Goal: Task Accomplishment & Management: Use online tool/utility

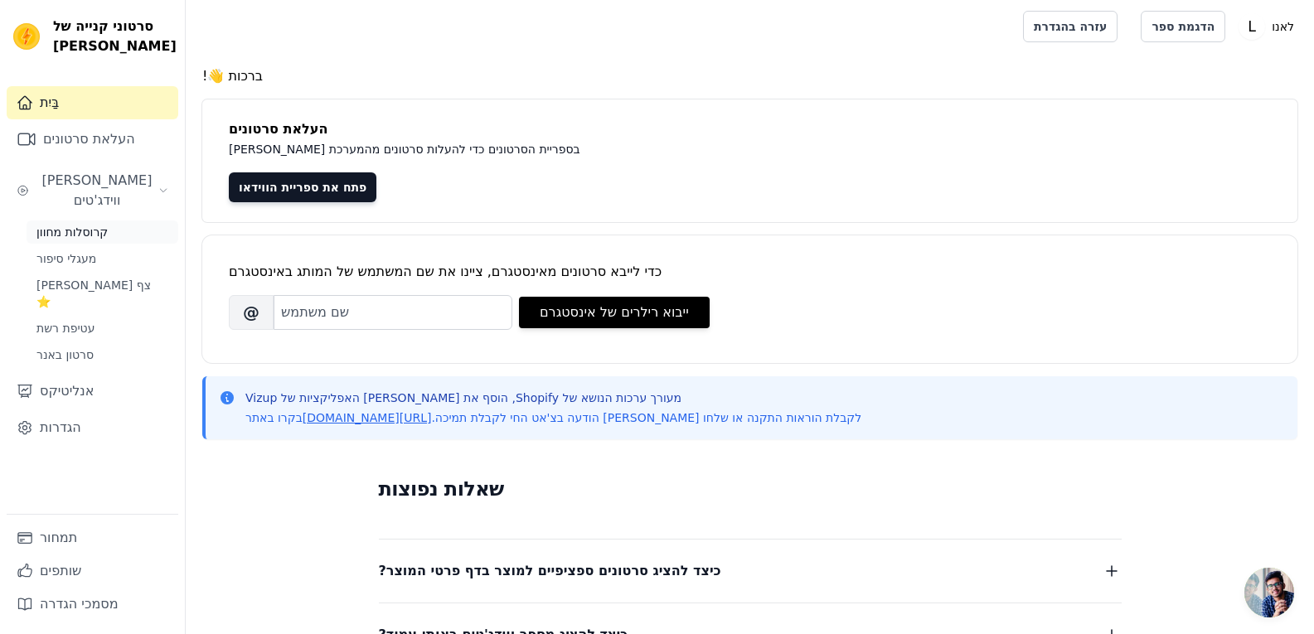
click at [74, 225] on font "קרוסלות מחוון" at bounding box center [71, 231] width 71 height 13
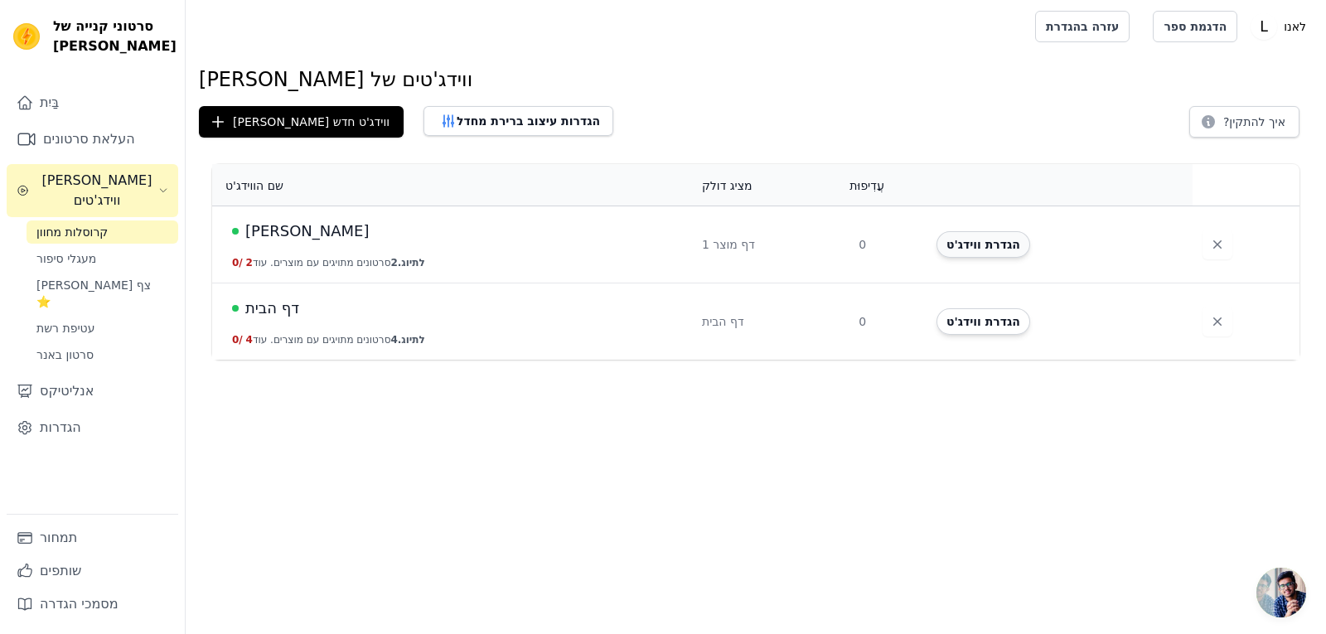
click at [984, 241] on font "הגדרת ווידג'ט" at bounding box center [984, 244] width 74 height 13
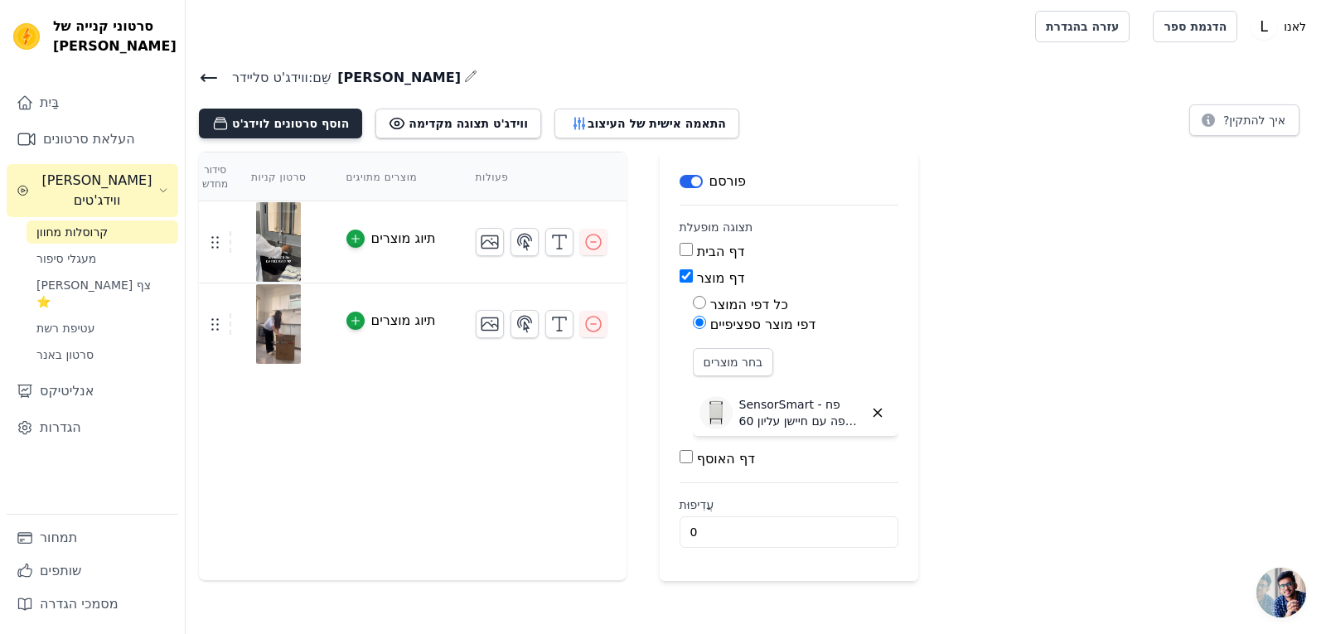
click at [310, 128] on font "הוסף סרטונים לוידג'ט" at bounding box center [290, 123] width 117 height 13
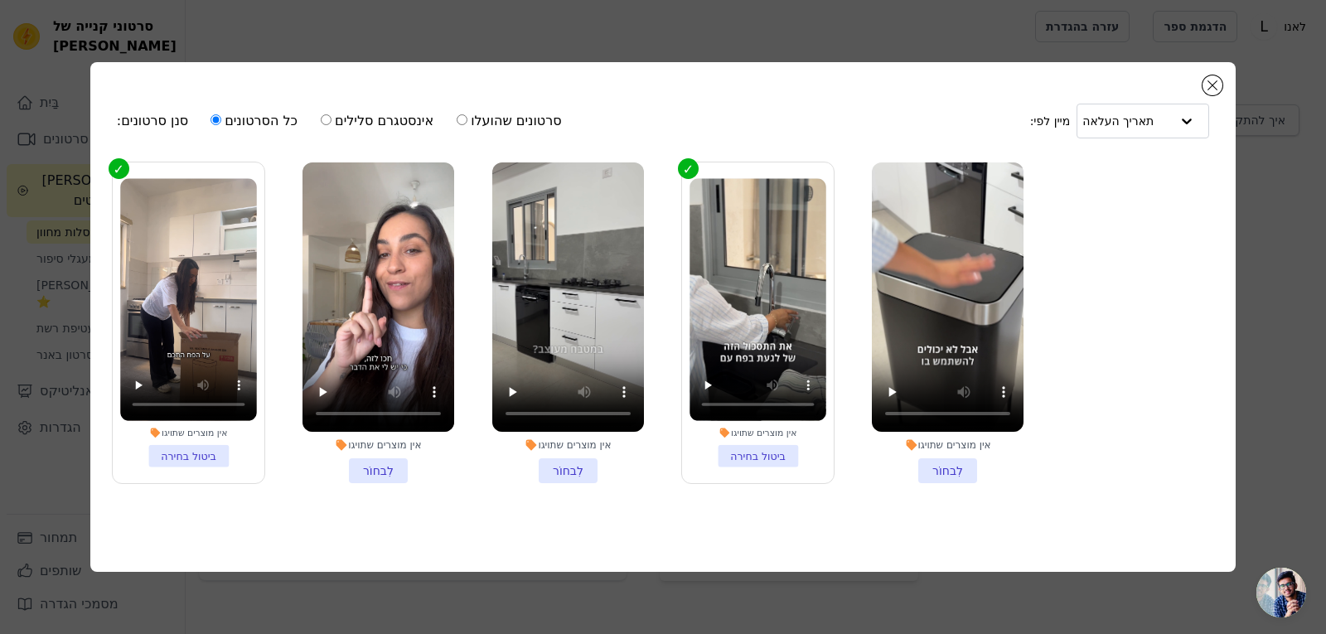
click at [54, 138] on div "סנן סרטונים: כל הסרטונים אינסטגרם סלילים סרטונים שהועלו מיין לפי: תאריך העלאה א…" at bounding box center [663, 317] width 1273 height 563
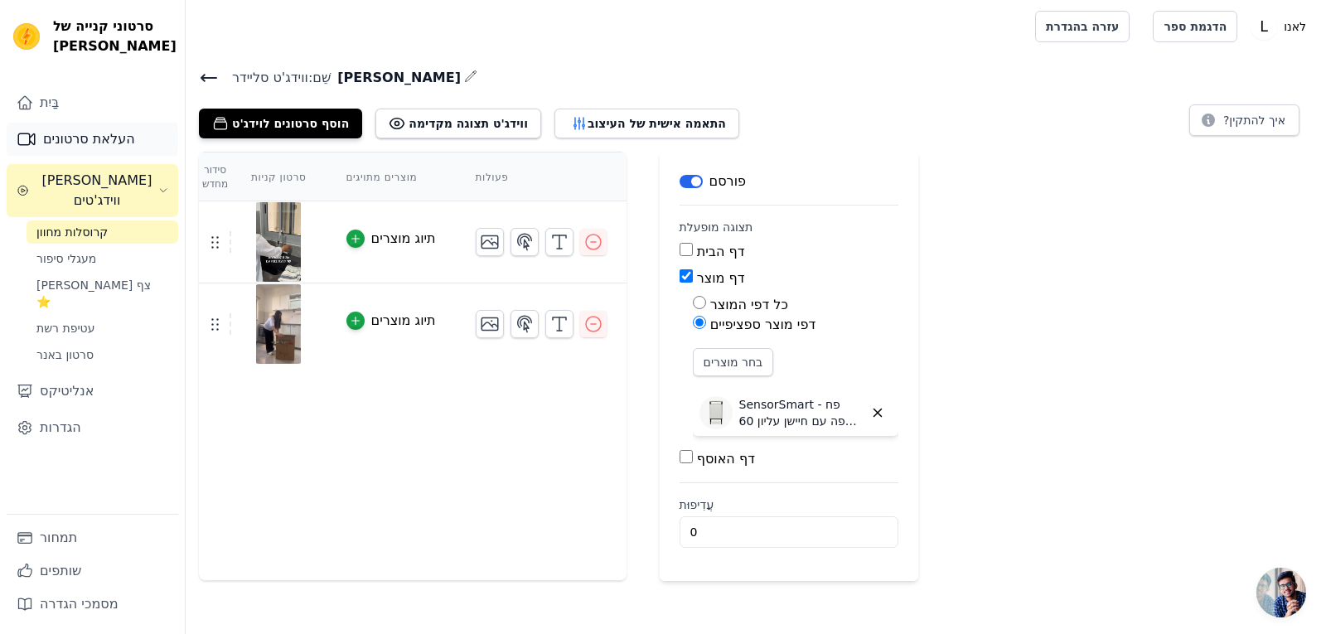
click at [54, 138] on font "העלאת סרטונים" at bounding box center [89, 139] width 92 height 16
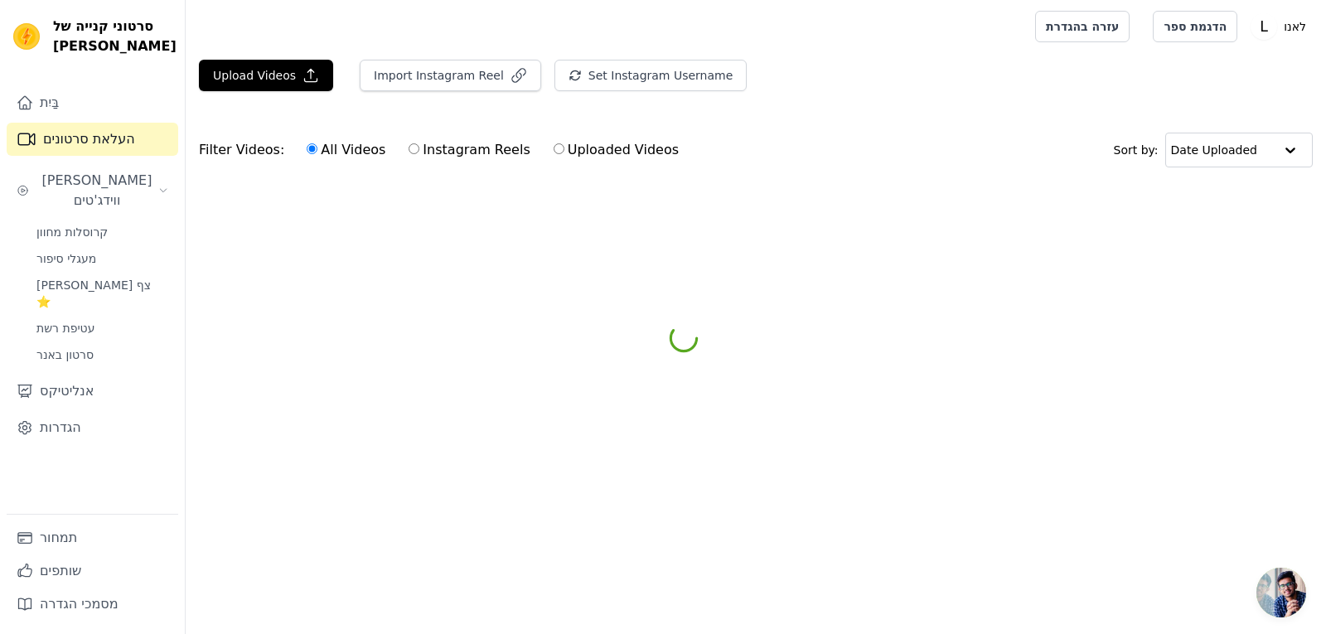
click at [54, 138] on font "העלאת סרטונים" at bounding box center [89, 139] width 92 height 16
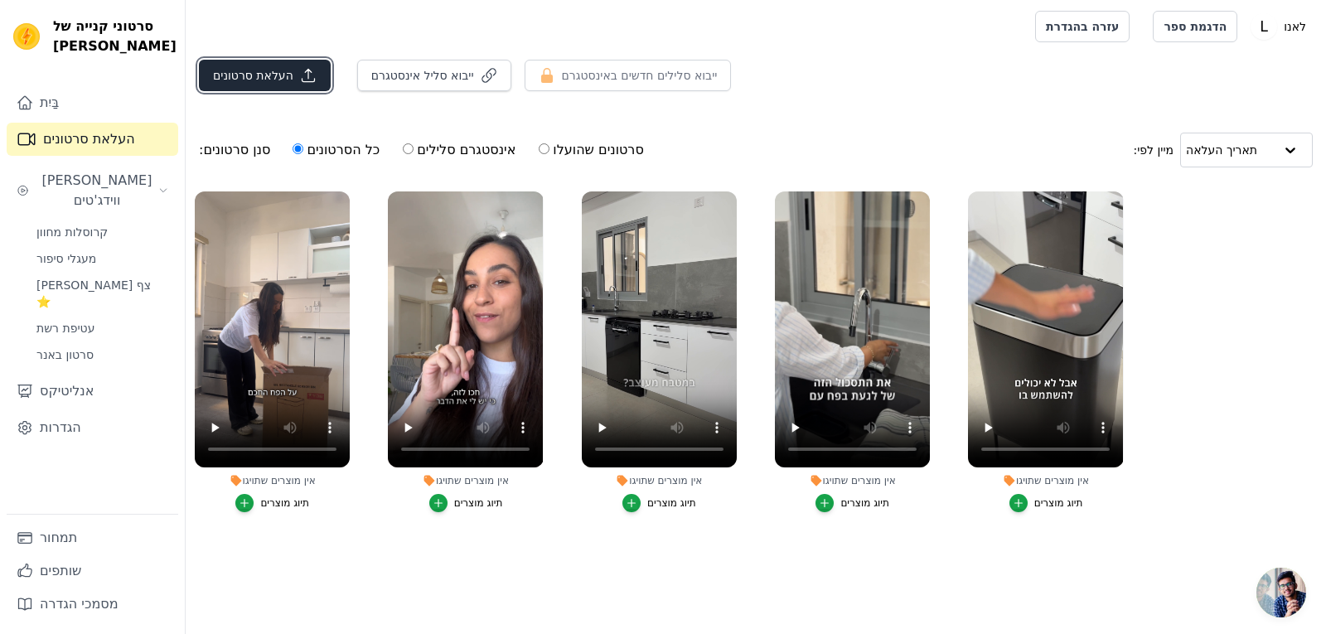
click at [272, 69] on font "העלאת סרטונים" at bounding box center [253, 75] width 80 height 13
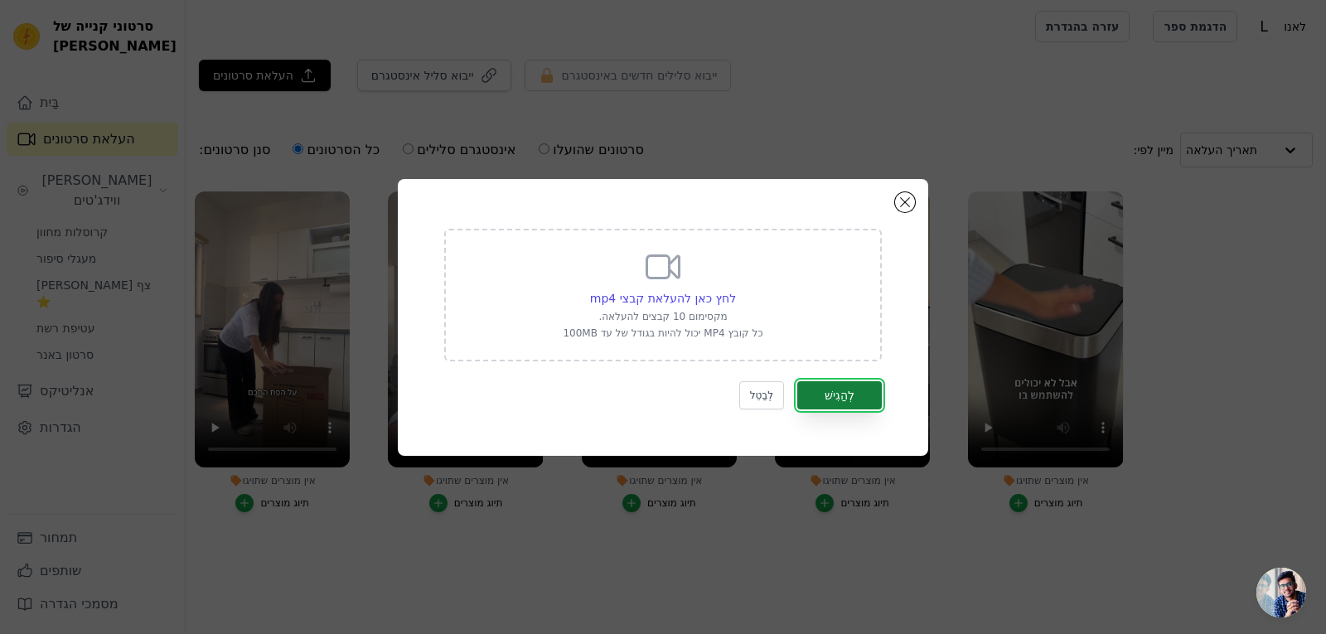
click at [836, 402] on font "לְהַגִישׁ" at bounding box center [840, 395] width 30 height 13
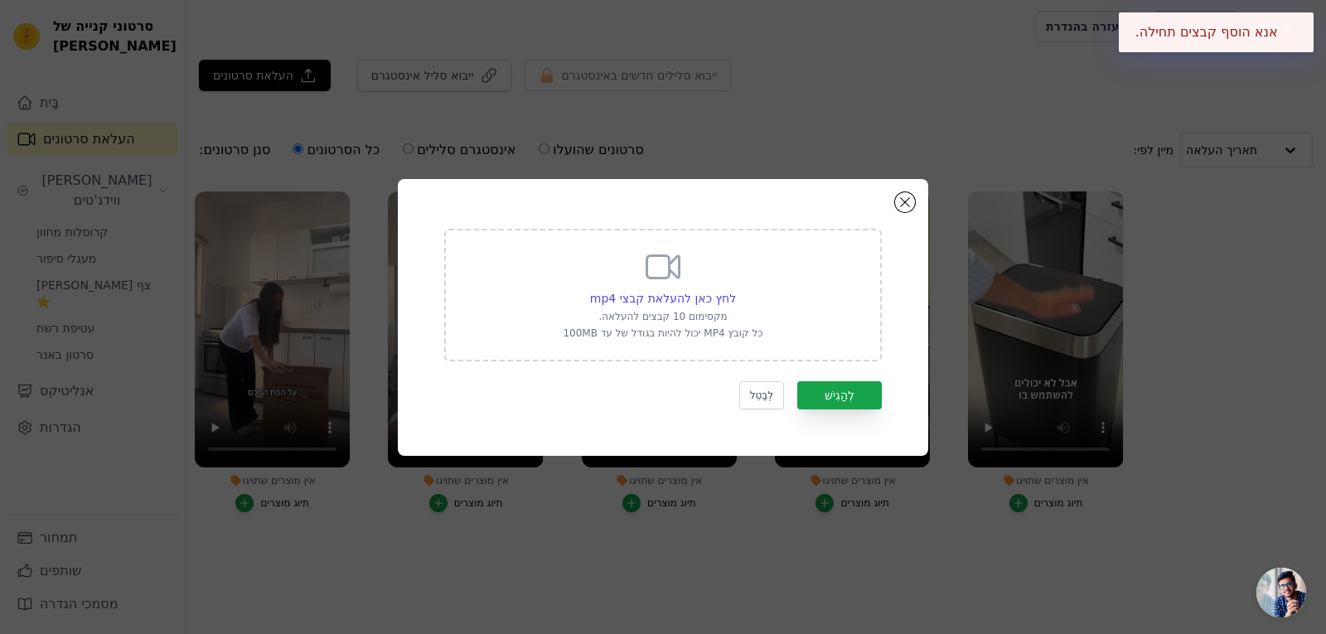
click at [686, 313] on font "מקסימום 10 קבצים להעלאה." at bounding box center [662, 317] width 128 height 12
click at [735, 290] on input "לחץ כאן להעלאת קבצי mp4 מקסימום 10 קבצים להעלאה. כל קובץ MP4 יכול להיות בגודל ש…" at bounding box center [735, 289] width 1 height 1
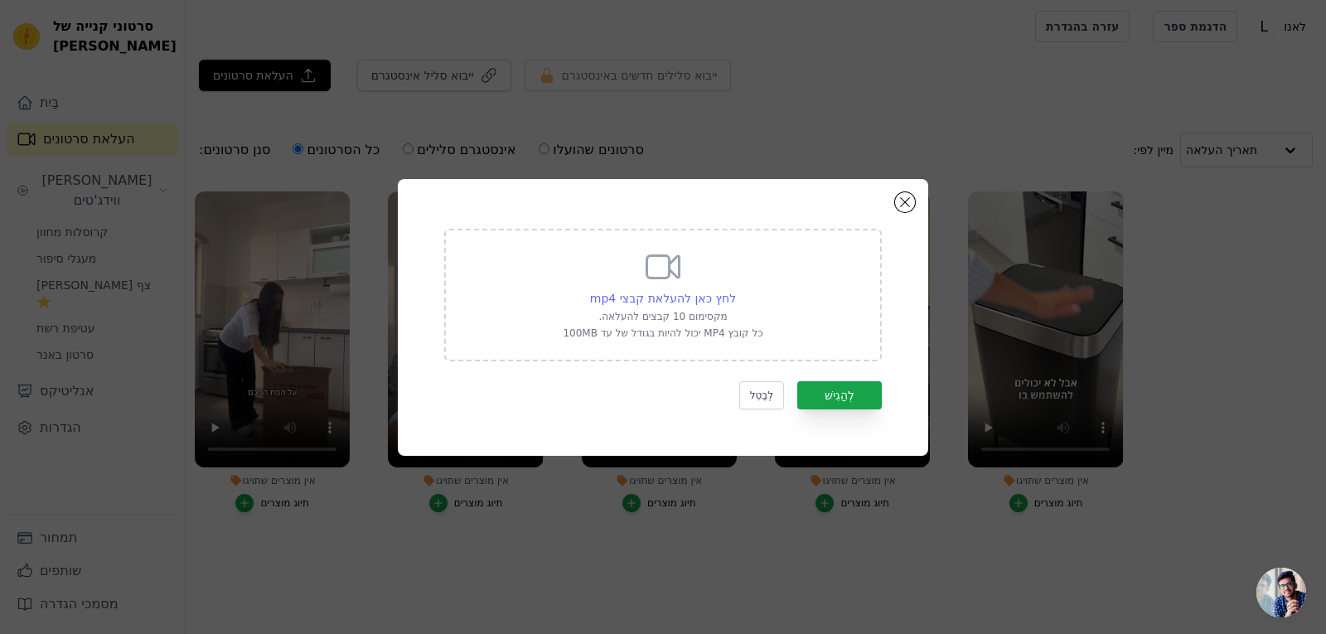
click at [706, 295] on font "לחץ כאן להעלאת קבצי mp4" at bounding box center [663, 298] width 146 height 13
click at [735, 290] on input "לחץ כאן להעלאת קבצי mp4 מקסימום 10 קבצים להעלאה. כל קובץ MP4 יכול להיות בגודל ש…" at bounding box center [735, 289] width 1 height 1
click at [687, 307] on div "לחץ כאן להעלאת קבצי mp4 מקסימום 10 קבצים להעלאה. כל קובץ MP4 יכול להיות בגודל ש…" at bounding box center [663, 293] width 200 height 93
click at [735, 290] on input "לחץ כאן להעלאת קבצי mp4 מקסימום 10 קבצים להעלאה. כל קובץ MP4 יכול להיות בגודל ש…" at bounding box center [735, 289] width 1 height 1
click at [906, 197] on button "סגור מודאל" at bounding box center [905, 202] width 20 height 20
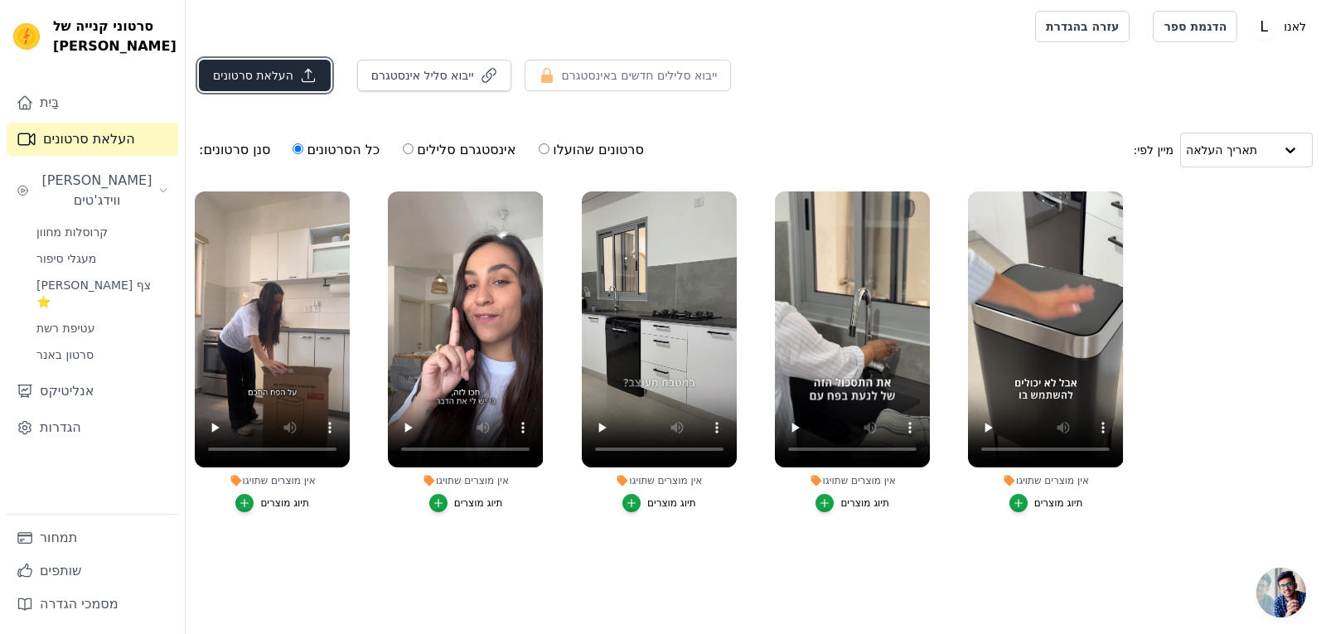
click at [233, 75] on font "העלאת סרטונים" at bounding box center [253, 75] width 80 height 13
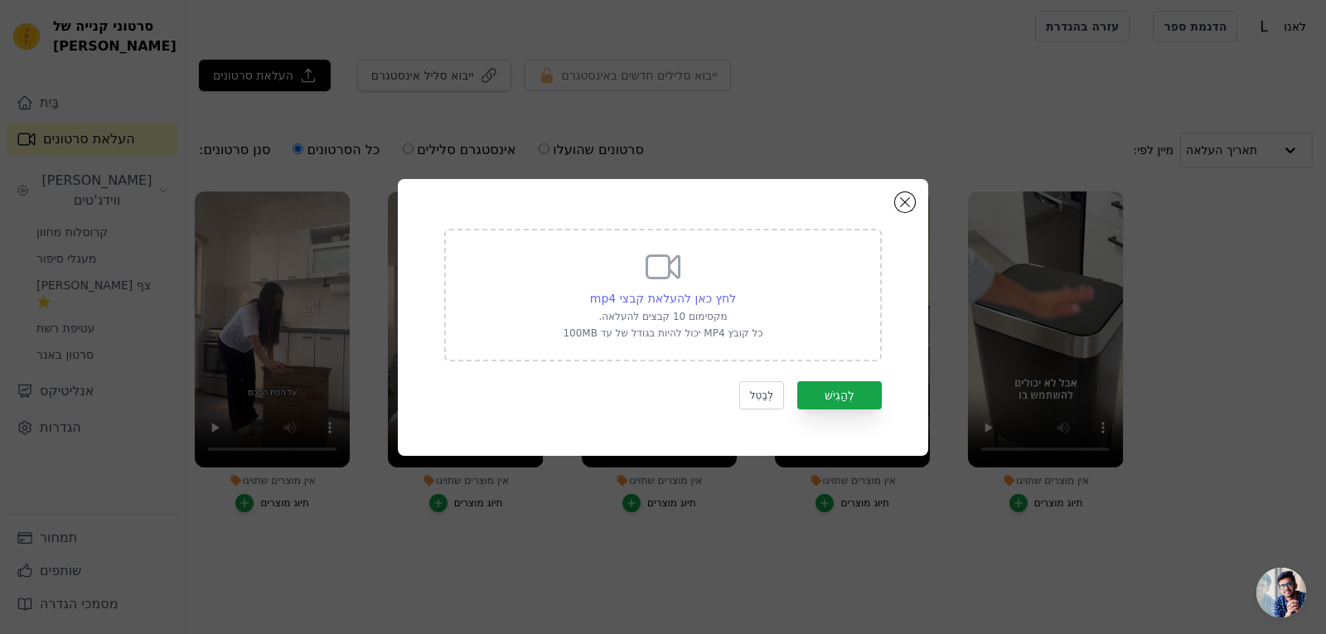
click at [678, 292] on font "לחץ כאן להעלאת קבצי mp4" at bounding box center [663, 298] width 146 height 13
click at [735, 290] on input "לחץ כאן להעלאת קבצי mp4 מקסימום 10 קבצים להעלאה. כל קובץ MP4 יכול להיות בגודל ש…" at bounding box center [735, 289] width 1 height 1
click at [767, 404] on button "לְבַטֵל" at bounding box center [761, 395] width 45 height 28
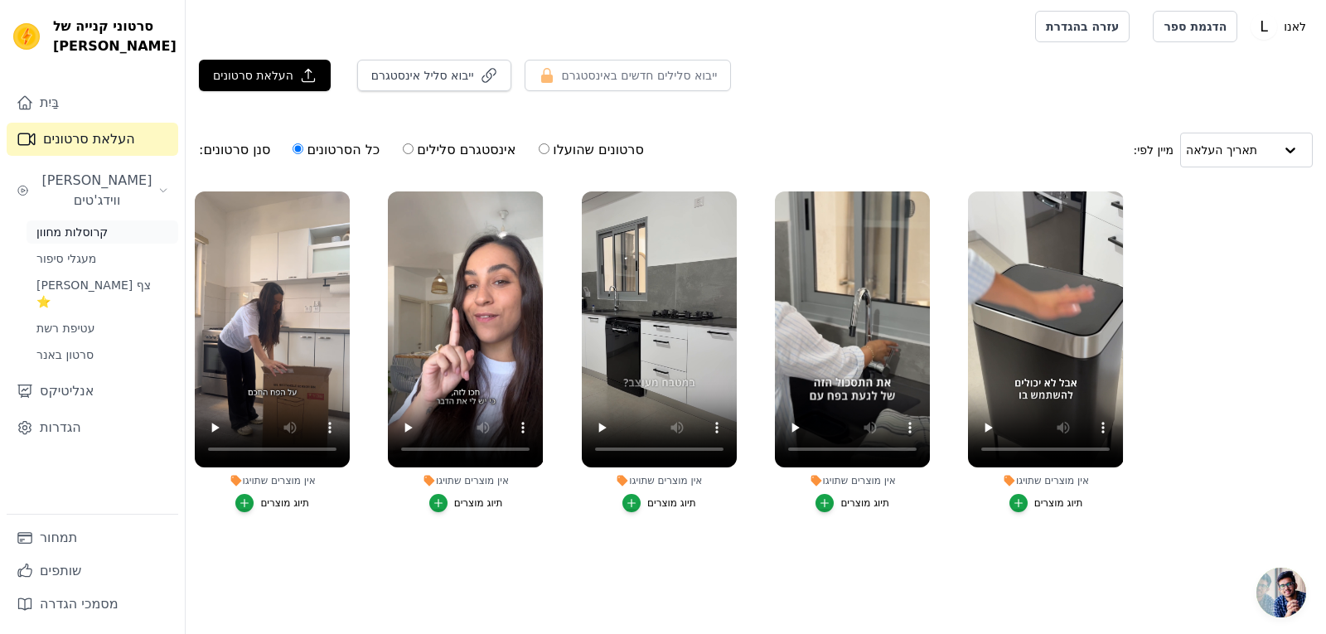
click at [63, 224] on span "קרוסלות מחוון" at bounding box center [71, 232] width 71 height 17
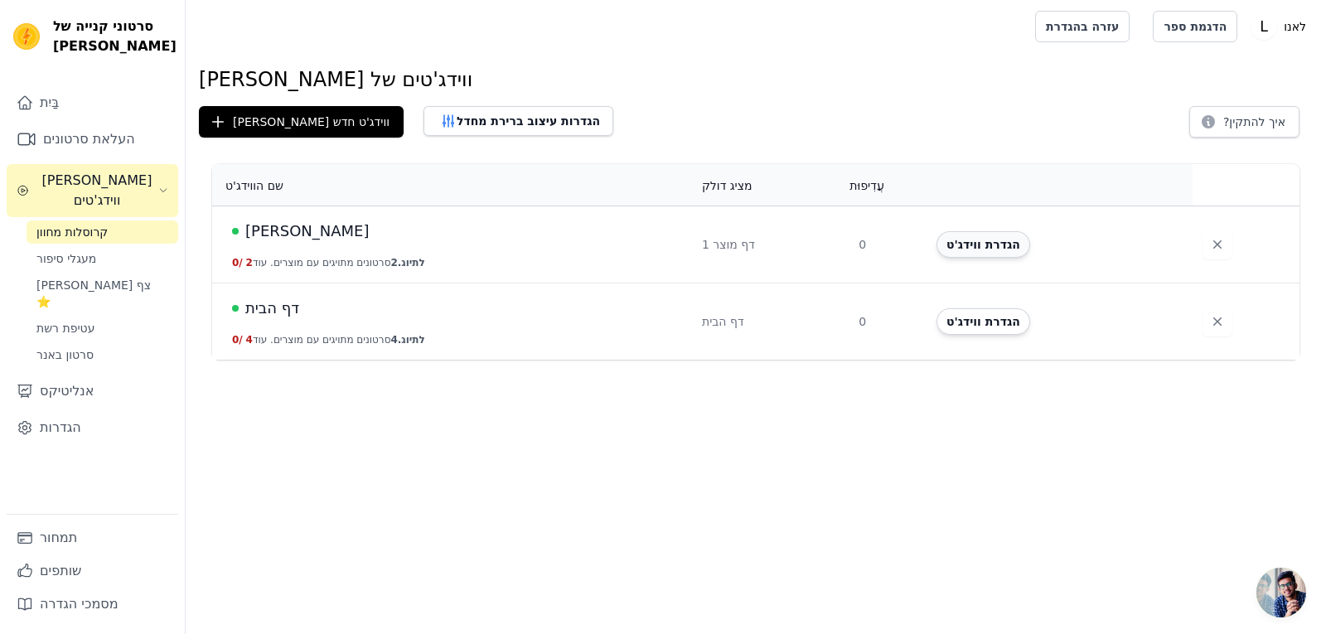
click at [1013, 249] on font "הגדרת ווידג'ט" at bounding box center [984, 244] width 74 height 13
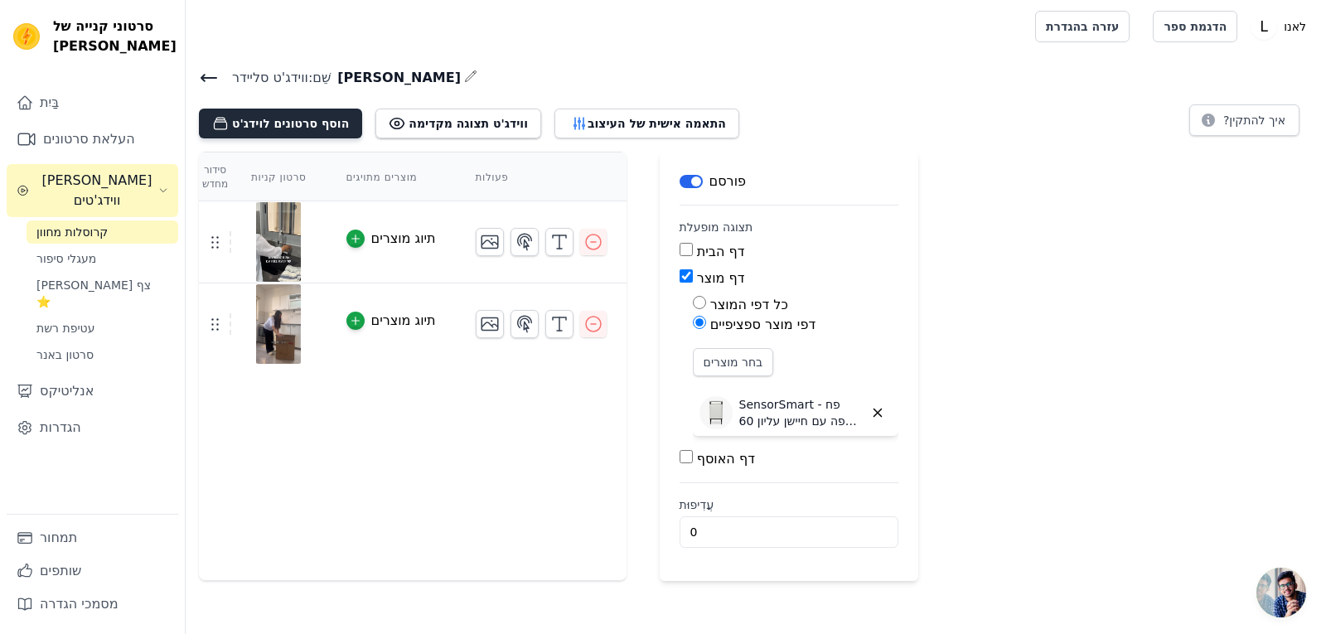
click at [313, 118] on font "הוסף סרטונים לוידג'ט" at bounding box center [290, 123] width 117 height 13
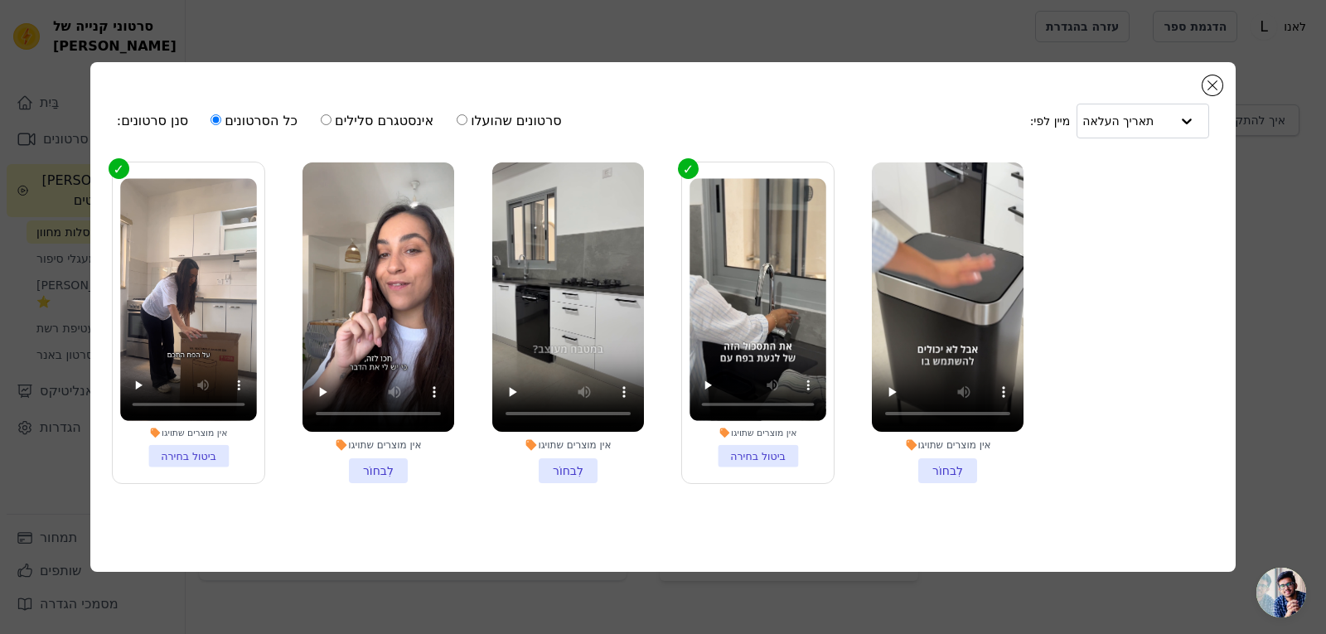
click at [584, 459] on li "אין מוצרים שתויגו לִבחוֹר" at bounding box center [568, 322] width 152 height 321
click at [0, 0] on input "אין מוצרים שתויגו לִבחוֹר" at bounding box center [0, 0] width 0 height 0
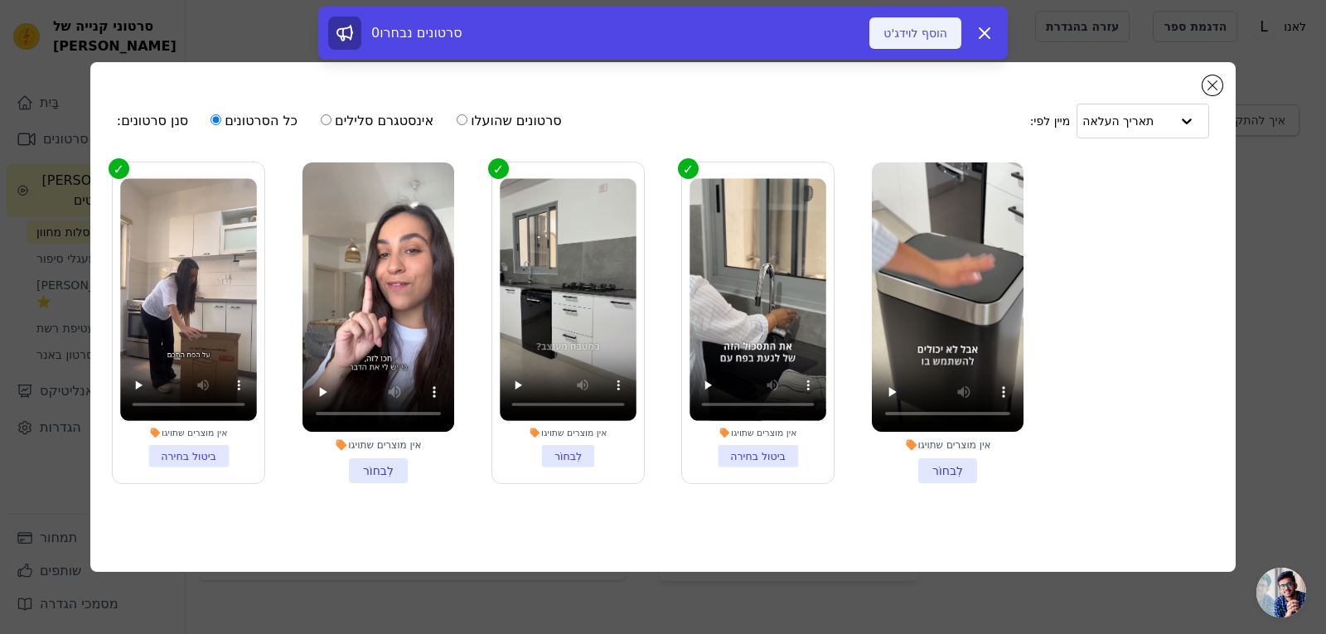
click at [917, 22] on button "הוסף לוידג'ט" at bounding box center [915, 32] width 92 height 31
